Goal: Task Accomplishment & Management: Manage account settings

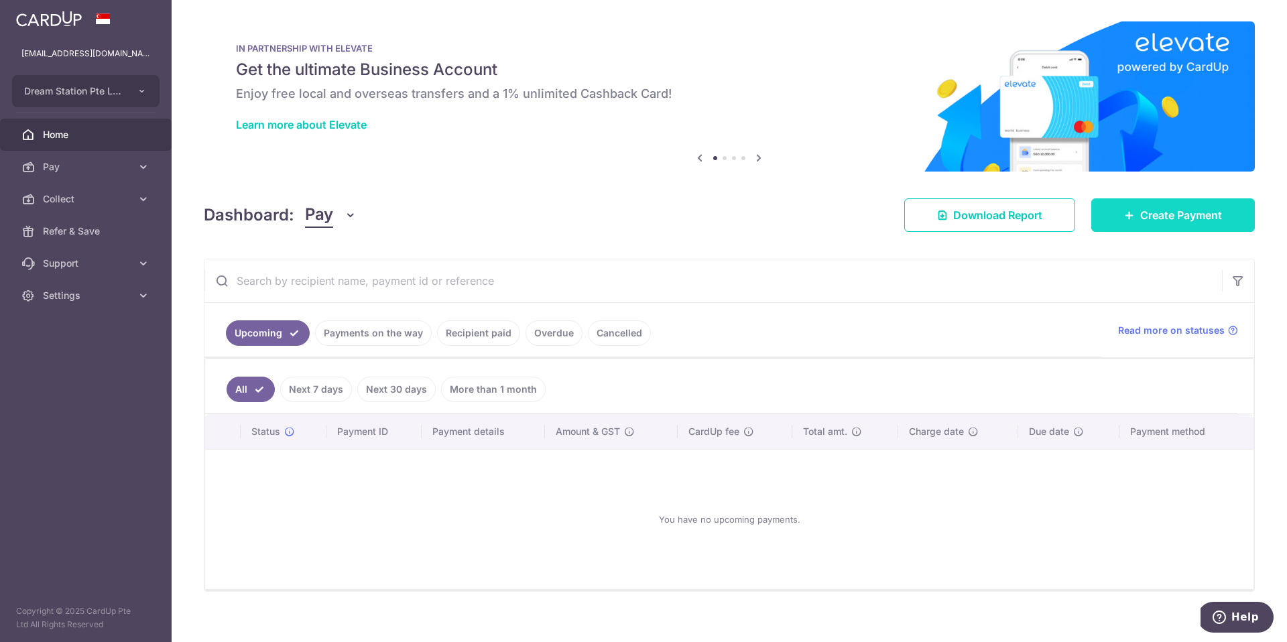
click at [1132, 227] on link "Create Payment" at bounding box center [1173, 215] width 164 height 34
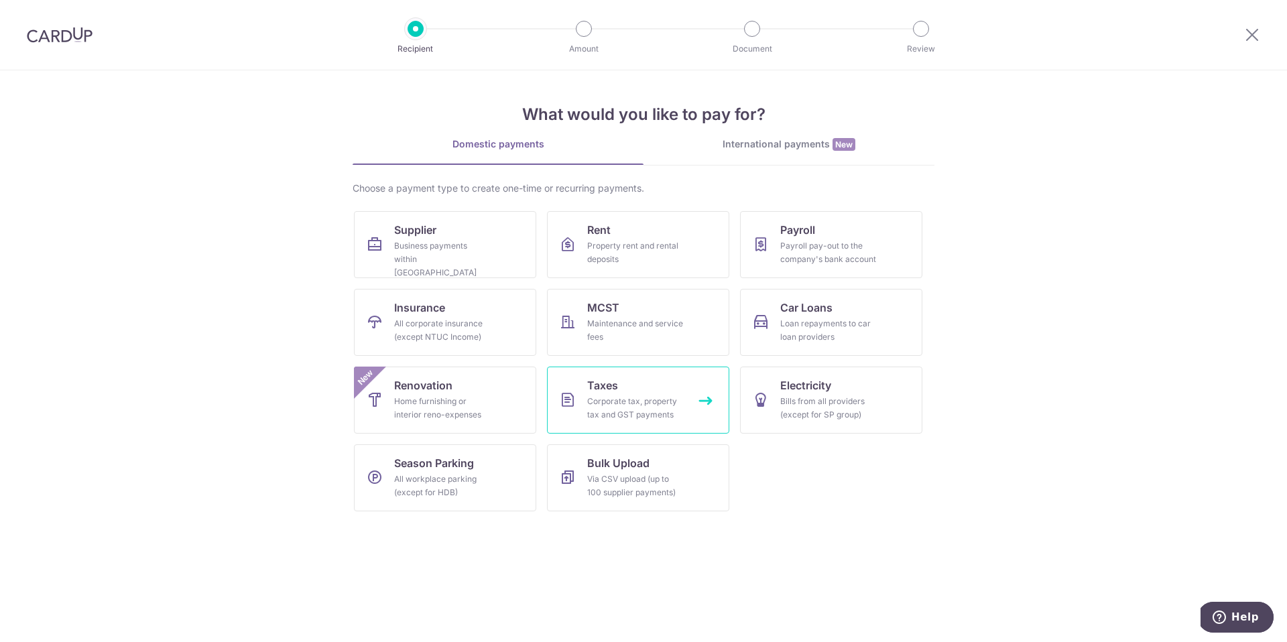
click at [621, 398] on div "Corporate tax, property tax and GST payments" at bounding box center [635, 408] width 97 height 27
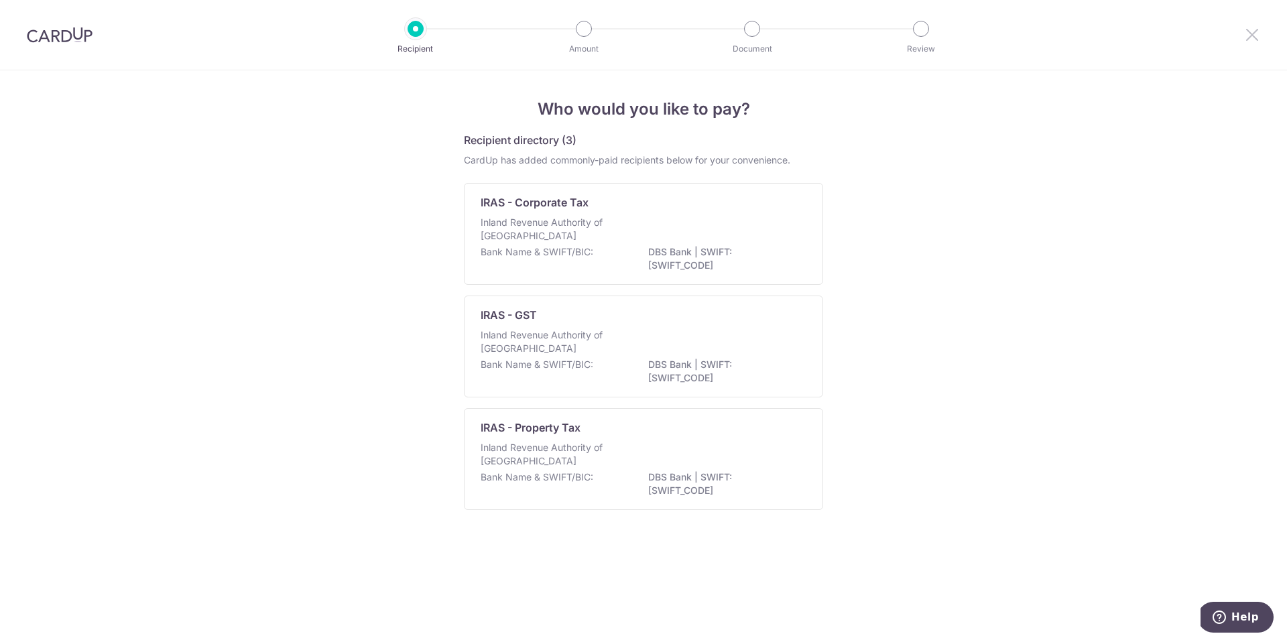
click at [1250, 37] on icon at bounding box center [1252, 34] width 16 height 17
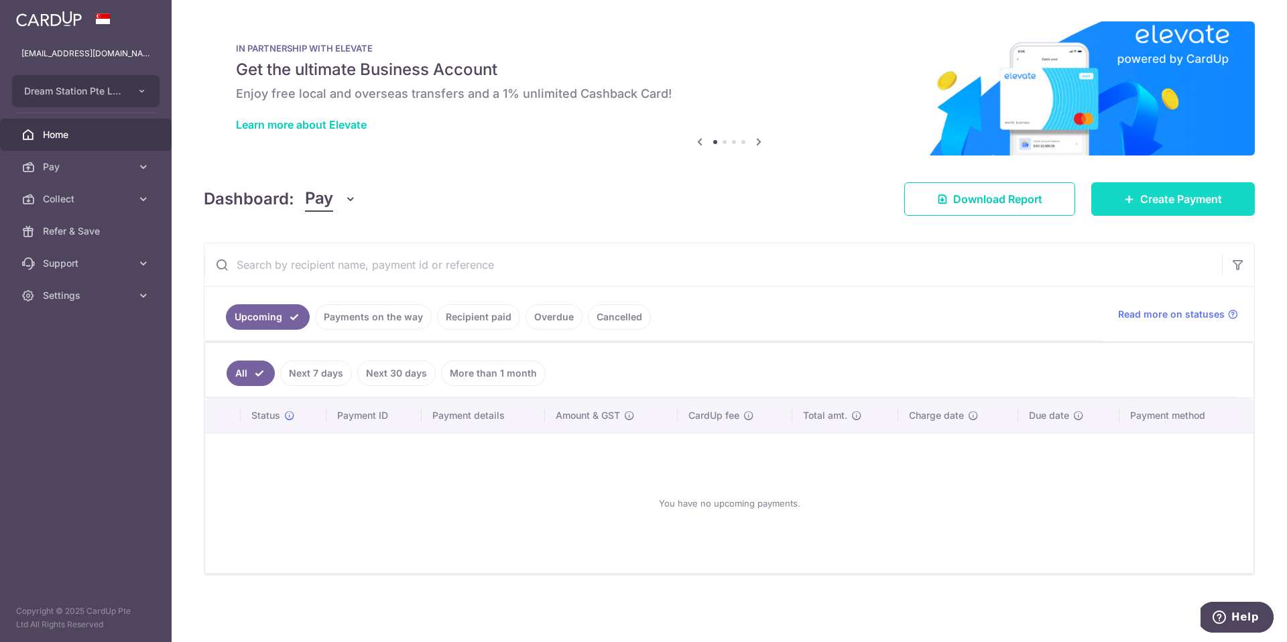
click at [1140, 206] on span "Create Payment" at bounding box center [1181, 199] width 82 height 16
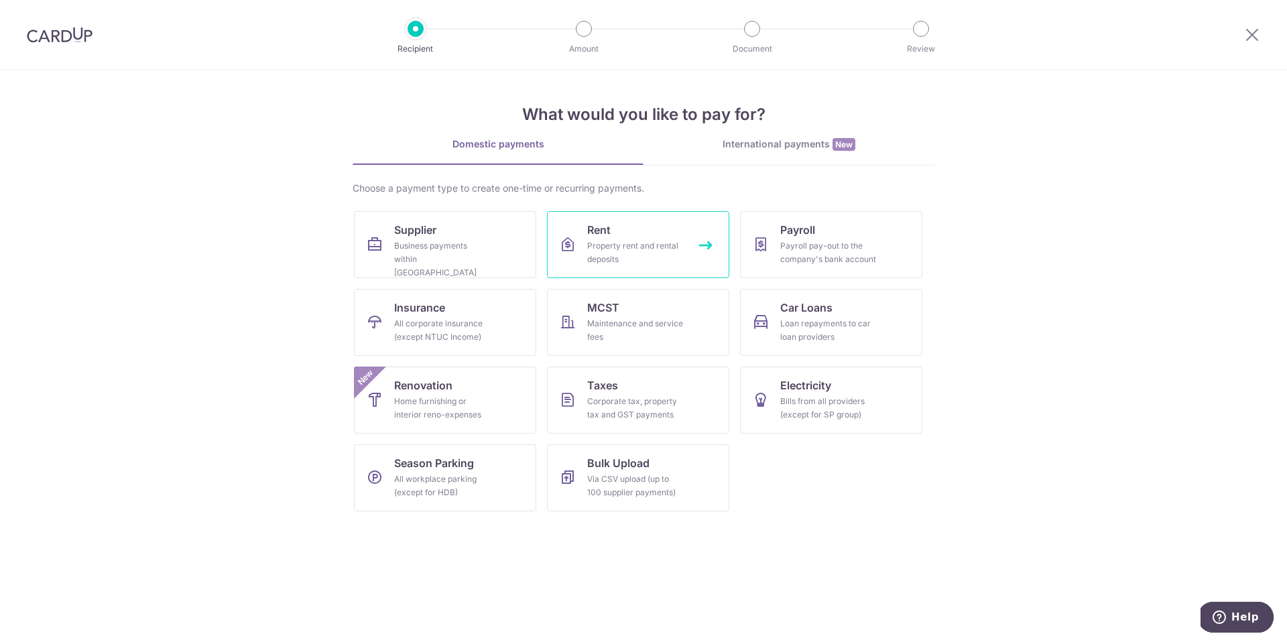
click at [700, 245] on link "Rent Property rent and rental deposits" at bounding box center [638, 244] width 182 height 67
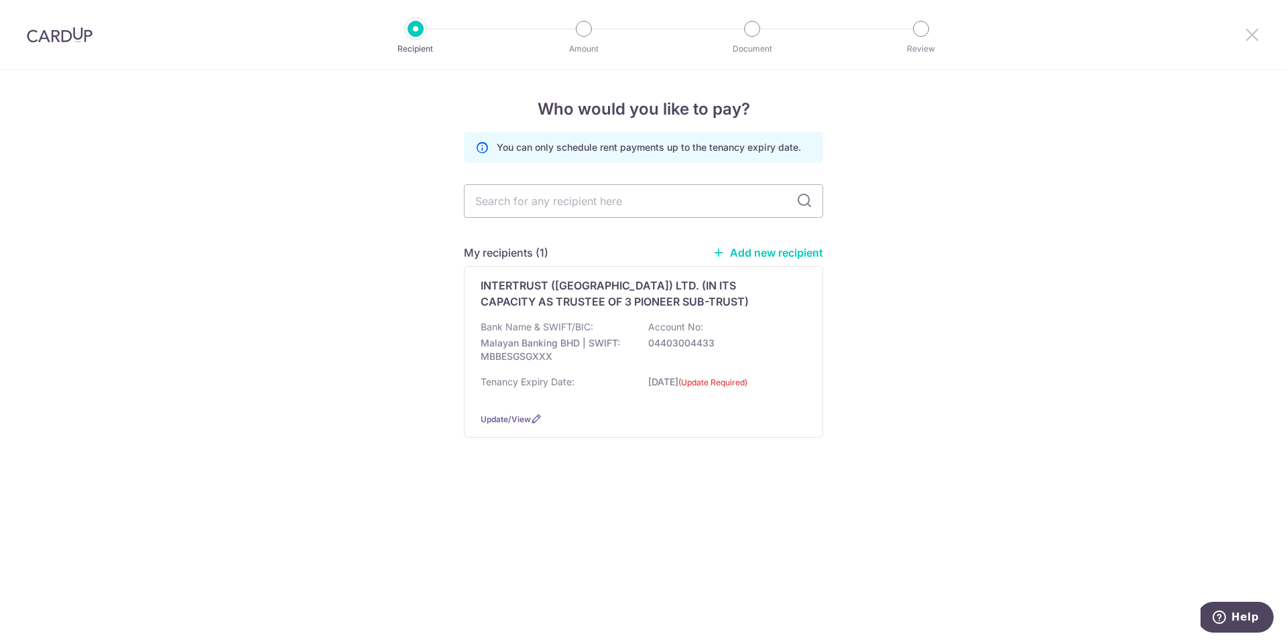
click at [1250, 32] on icon at bounding box center [1252, 34] width 16 height 17
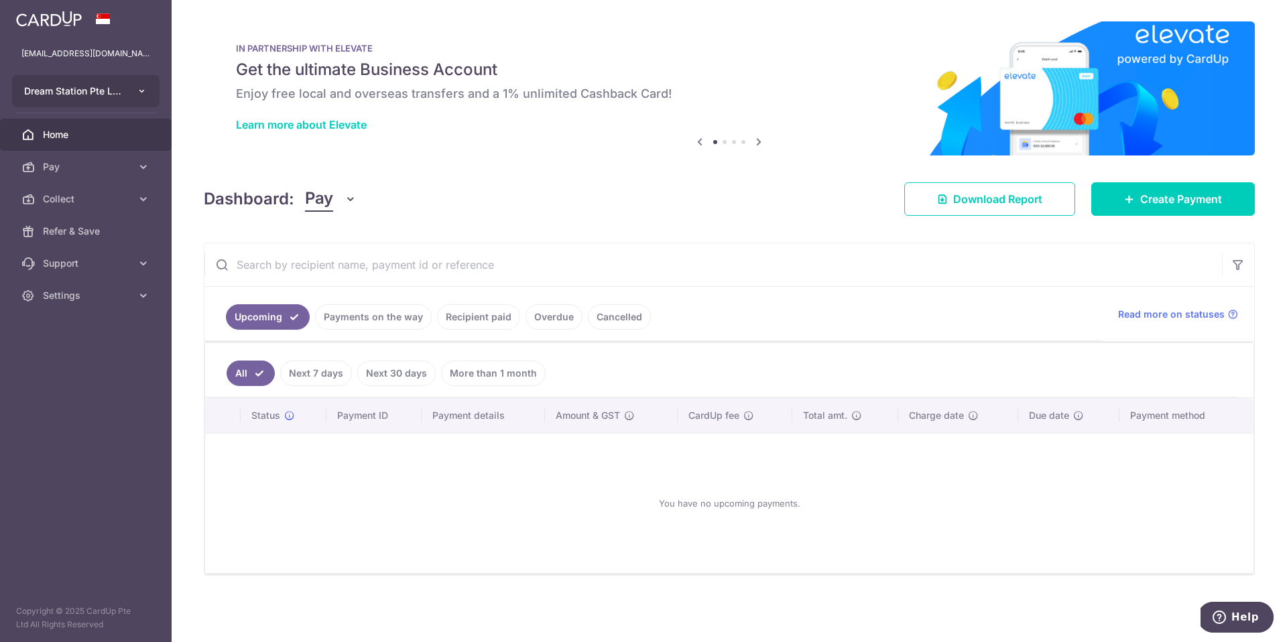
click at [90, 100] on button "Dream Station Pte Limited" at bounding box center [85, 91] width 147 height 32
click at [97, 359] on aside "[EMAIL_ADDRESS][DOMAIN_NAME] Dream Station Pte Limited Add new company Dream St…" at bounding box center [86, 321] width 172 height 642
click at [89, 303] on link "Settings" at bounding box center [86, 296] width 172 height 32
click at [96, 359] on span "Logout" at bounding box center [87, 359] width 88 height 13
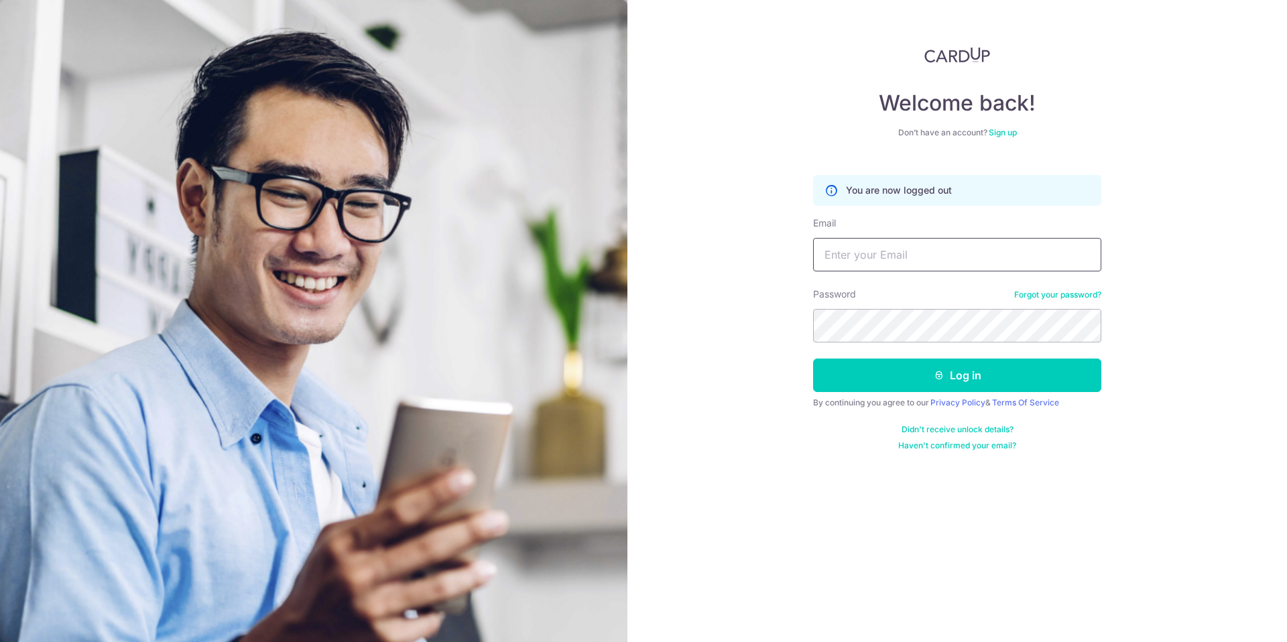
click at [927, 257] on input "Email" at bounding box center [957, 255] width 288 height 34
type input "eugenesiewyj@gmail.com"
click at [897, 379] on button "Log in" at bounding box center [957, 376] width 288 height 34
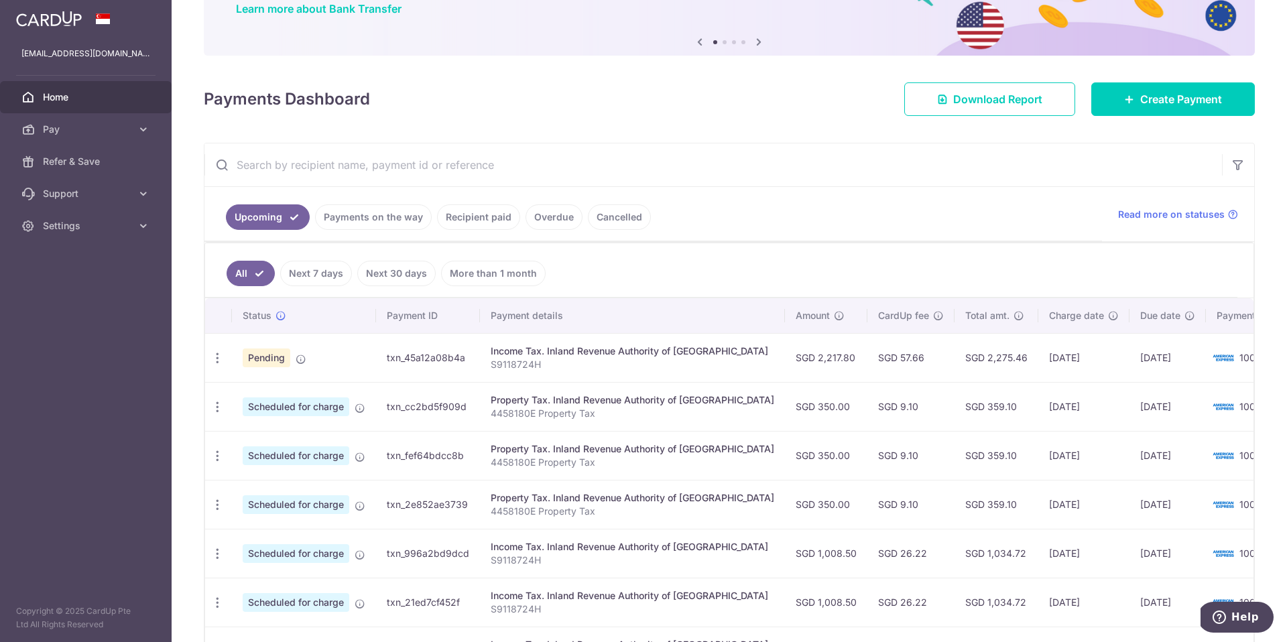
scroll to position [169, 0]
